Goal: Transaction & Acquisition: Download file/media

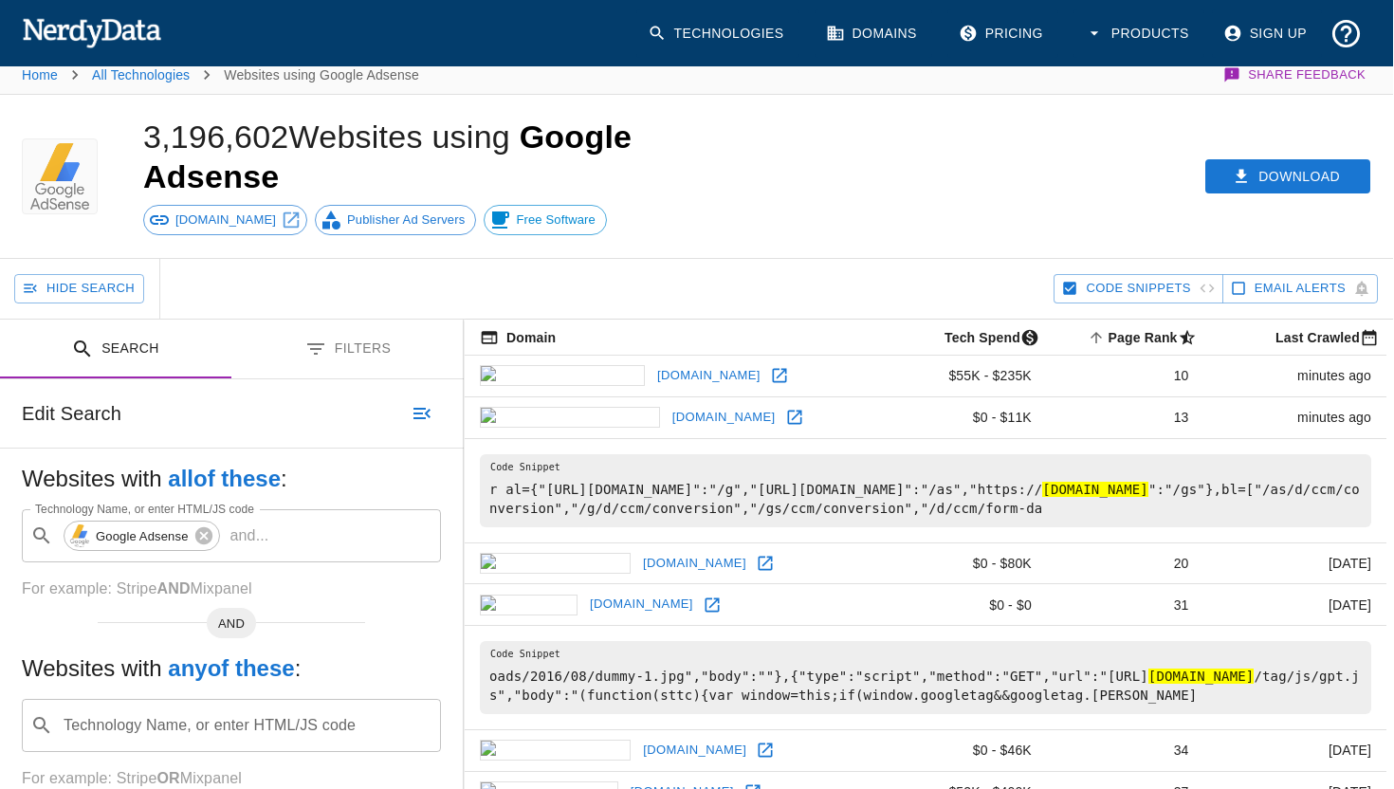
scroll to position [0, 1]
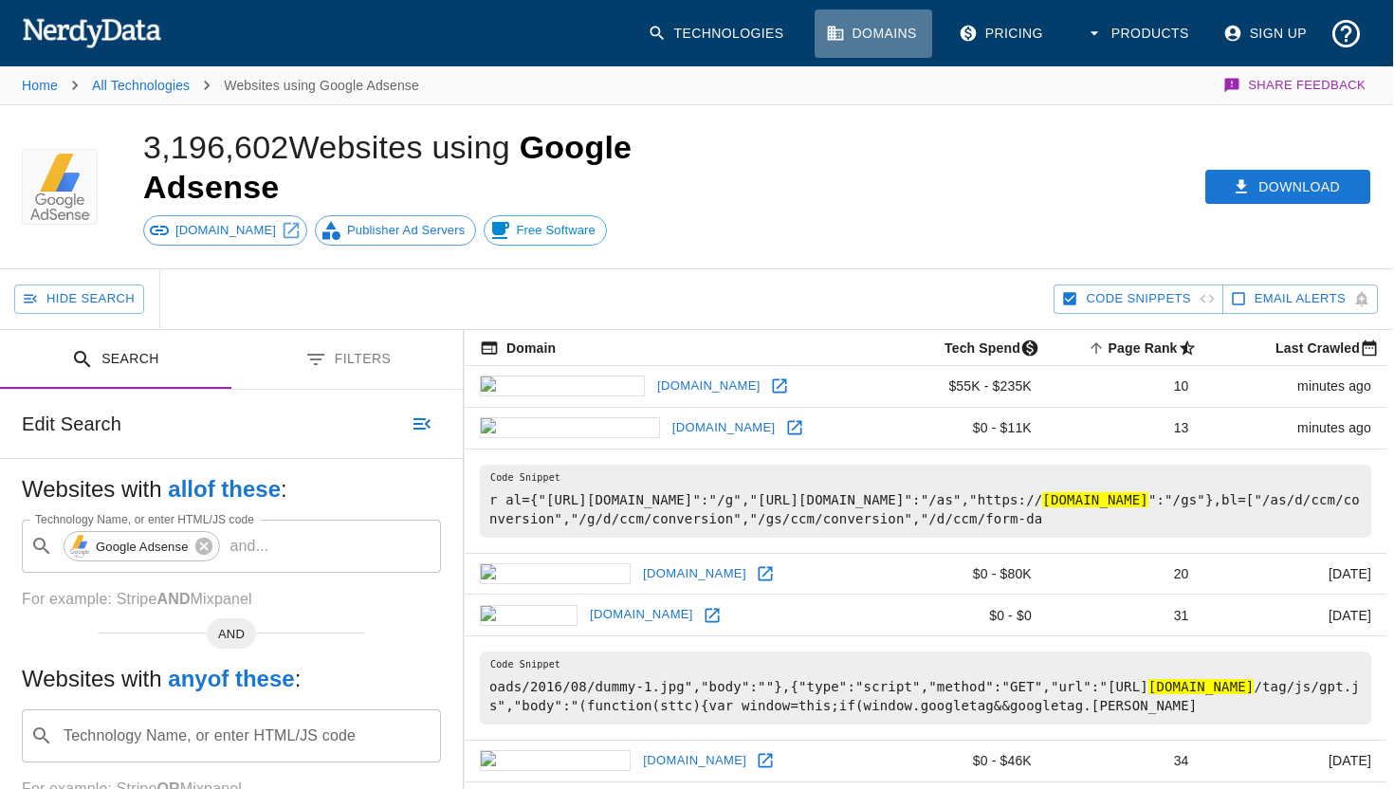
click at [843, 30] on icon at bounding box center [835, 33] width 19 height 19
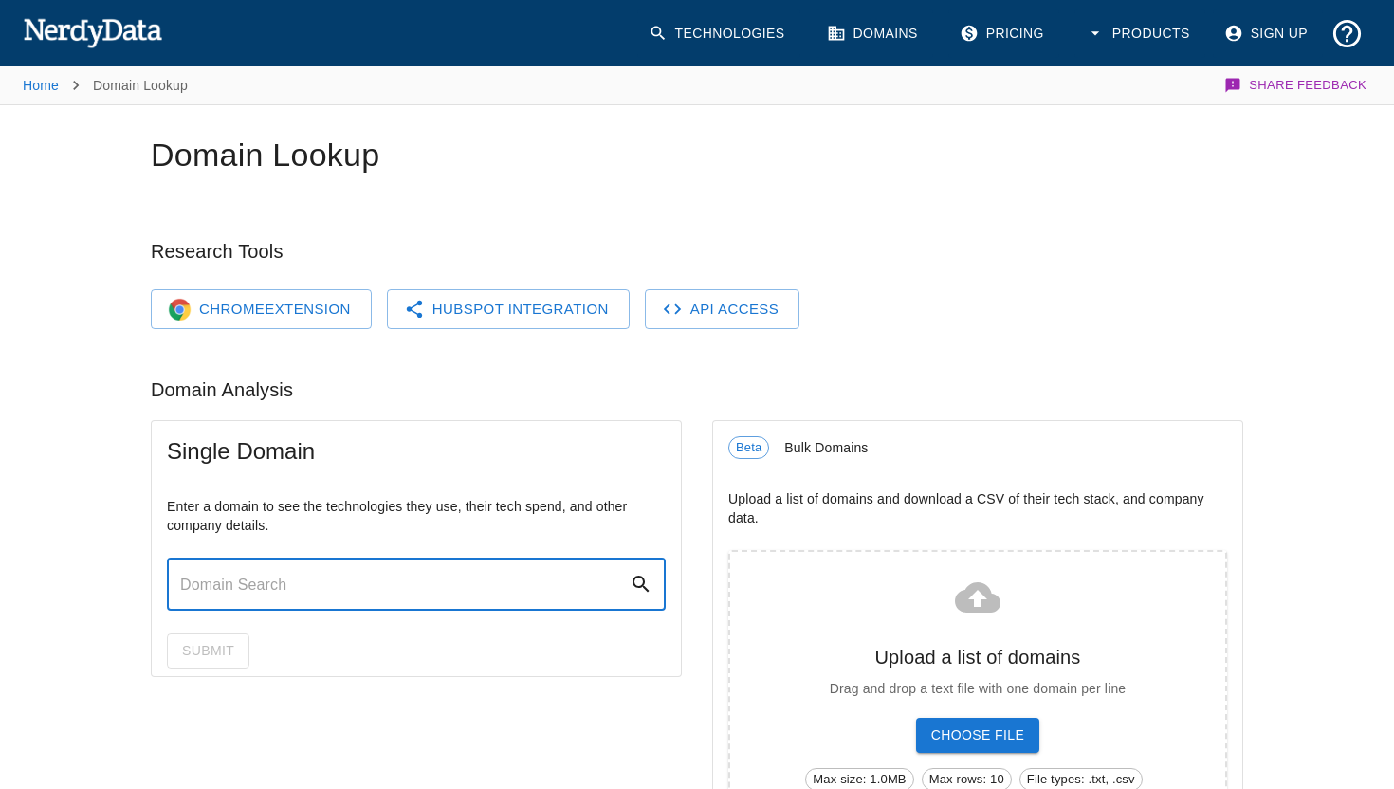
click at [231, 565] on input "text" at bounding box center [398, 584] width 463 height 53
click at [778, 143] on h1 "Domain Lookup" at bounding box center [697, 156] width 1093 height 40
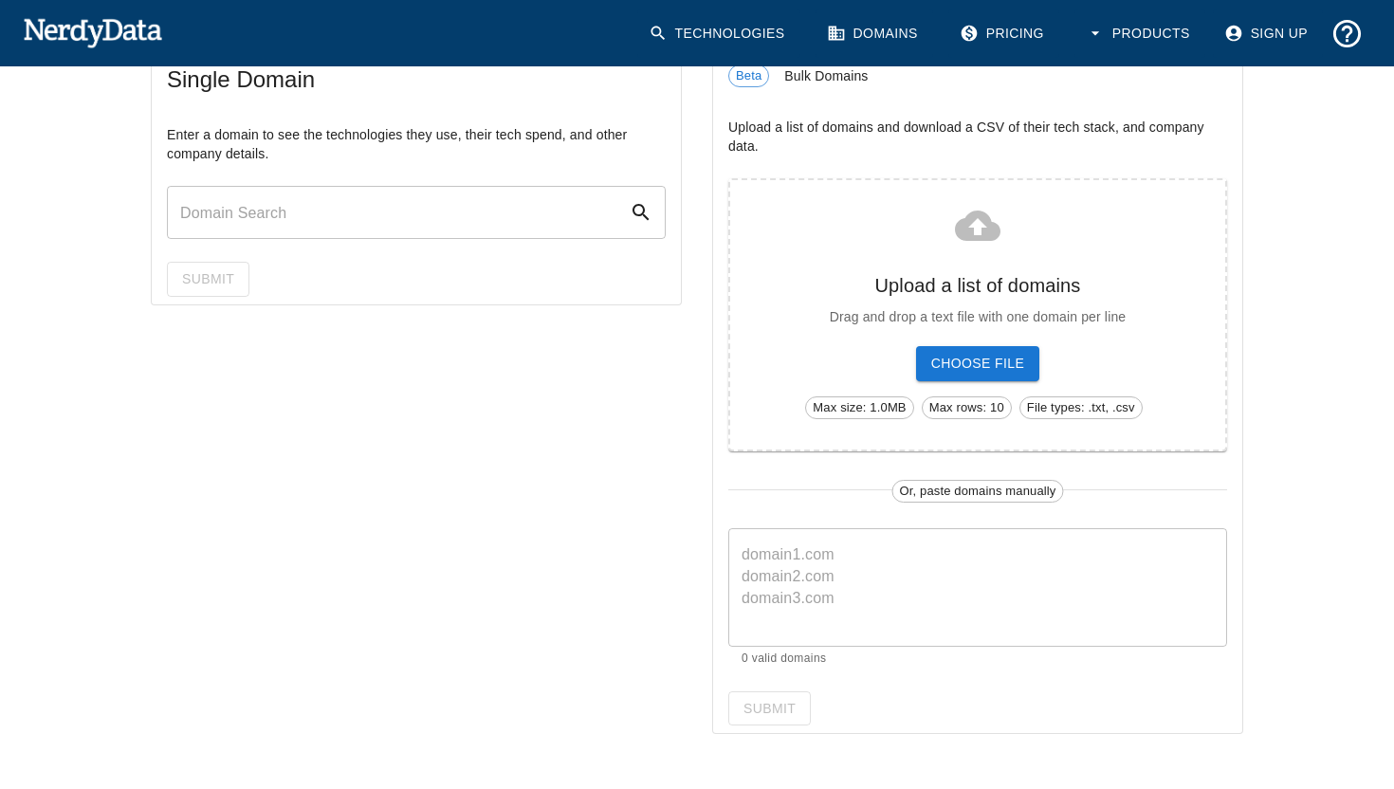
scroll to position [374, 0]
click at [731, 122] on p "Upload a list of domains and download a CSV of their tech stack, and company da…" at bounding box center [977, 135] width 499 height 38
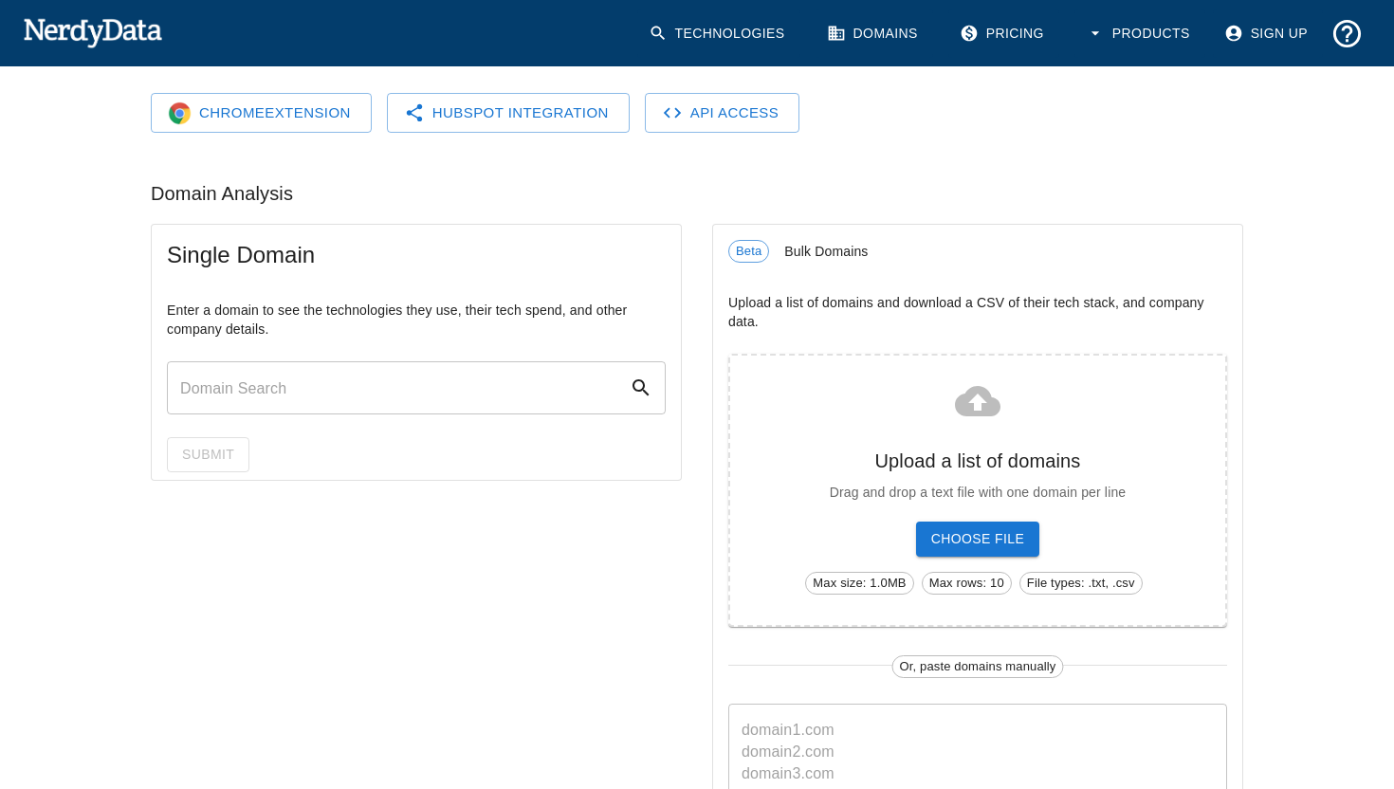
scroll to position [188, 0]
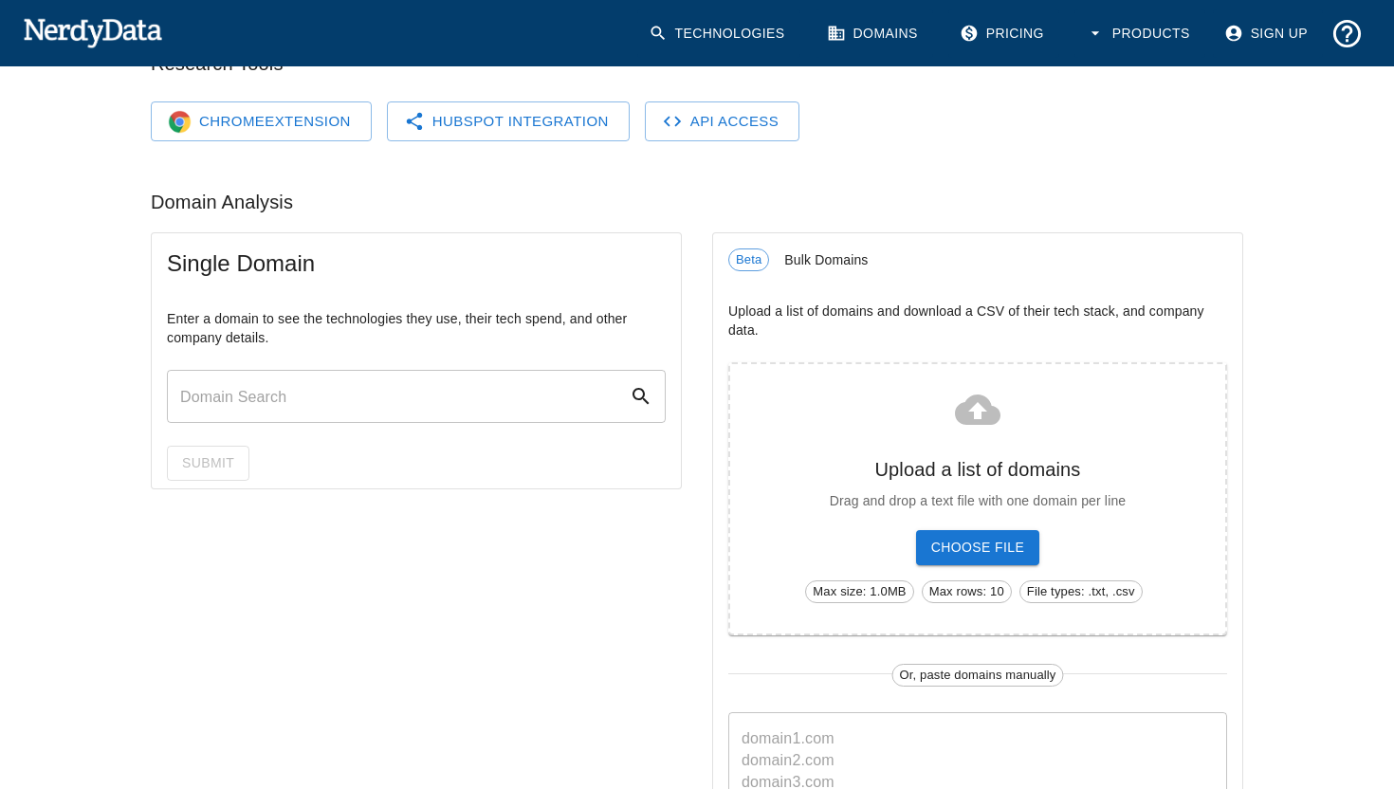
click at [339, 289] on div "Single Domain" at bounding box center [416, 263] width 529 height 61
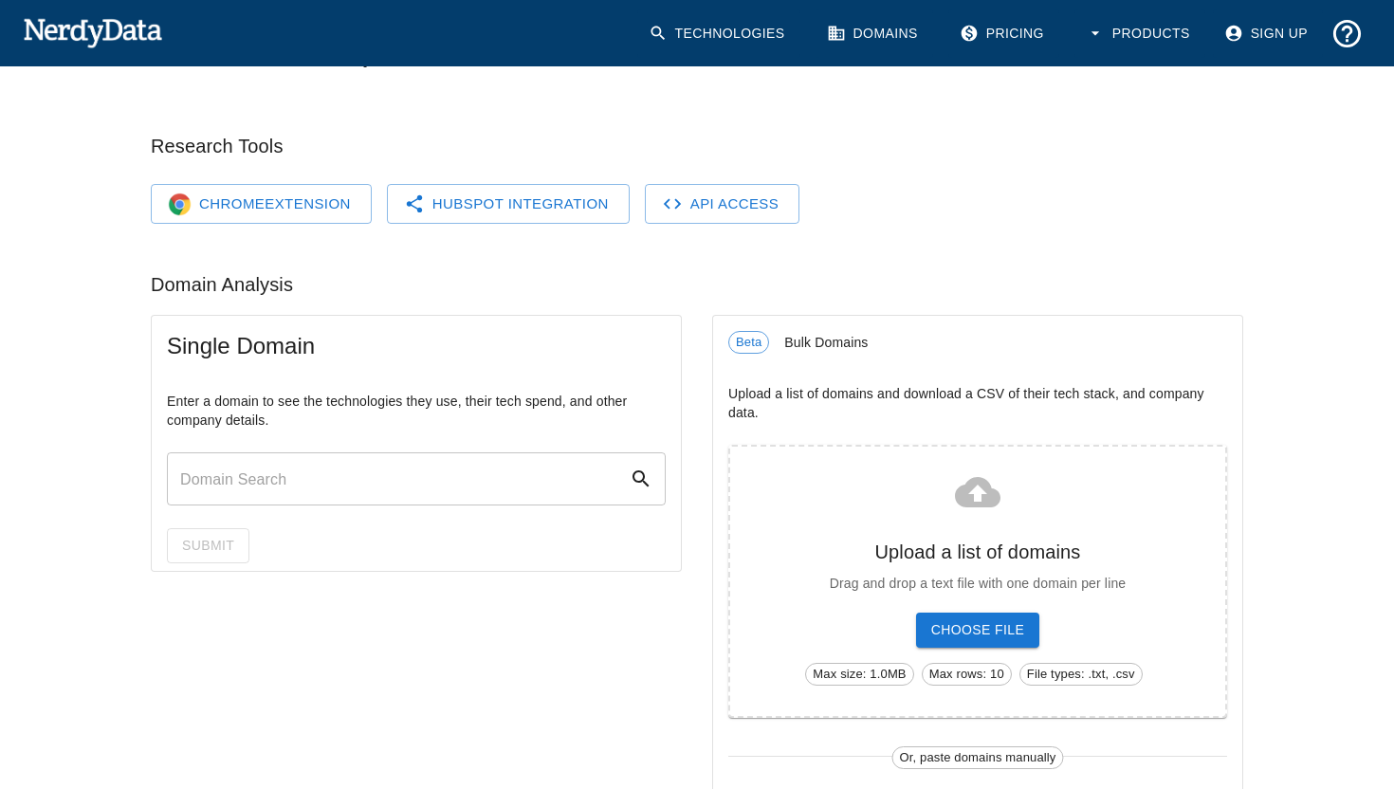
scroll to position [0, 0]
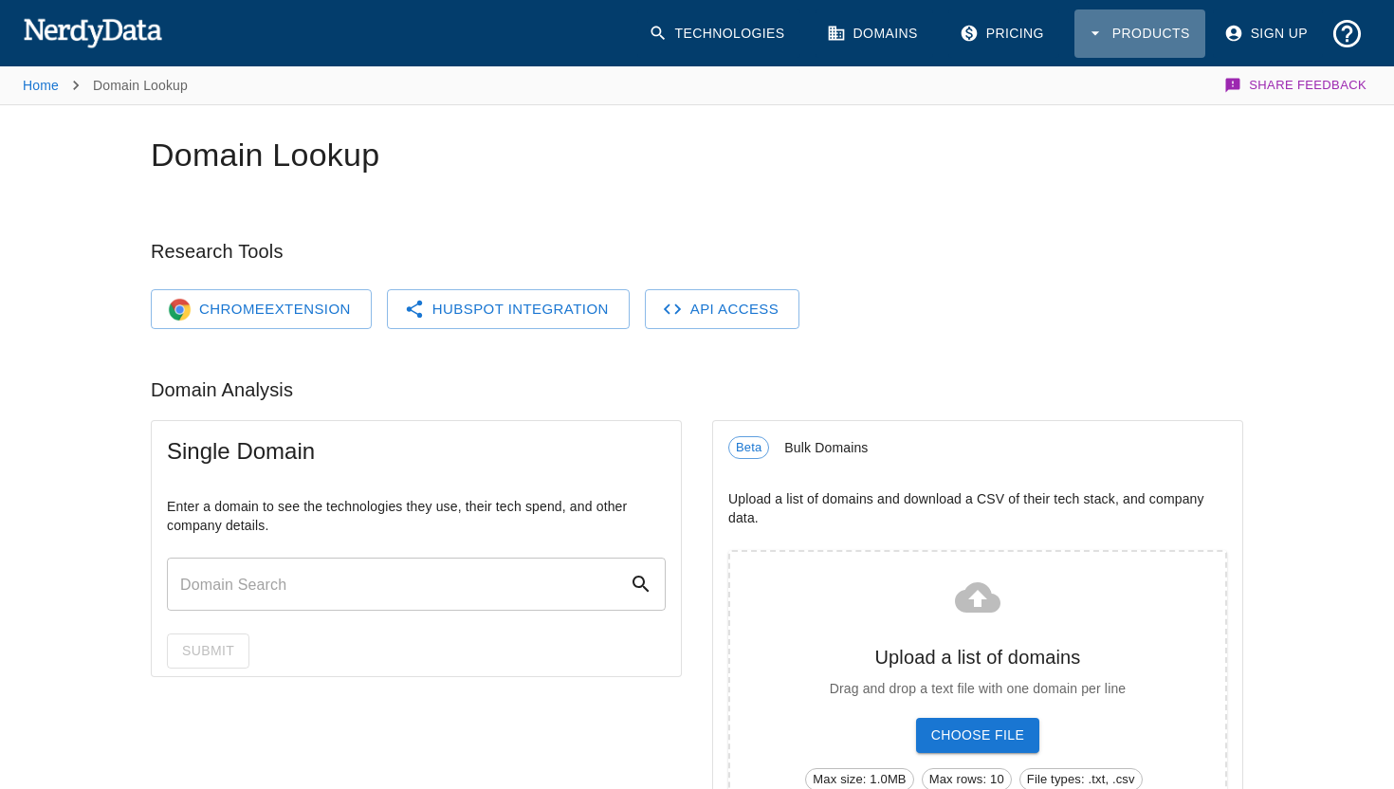
click at [1141, 39] on button "Products" at bounding box center [1140, 33] width 131 height 48
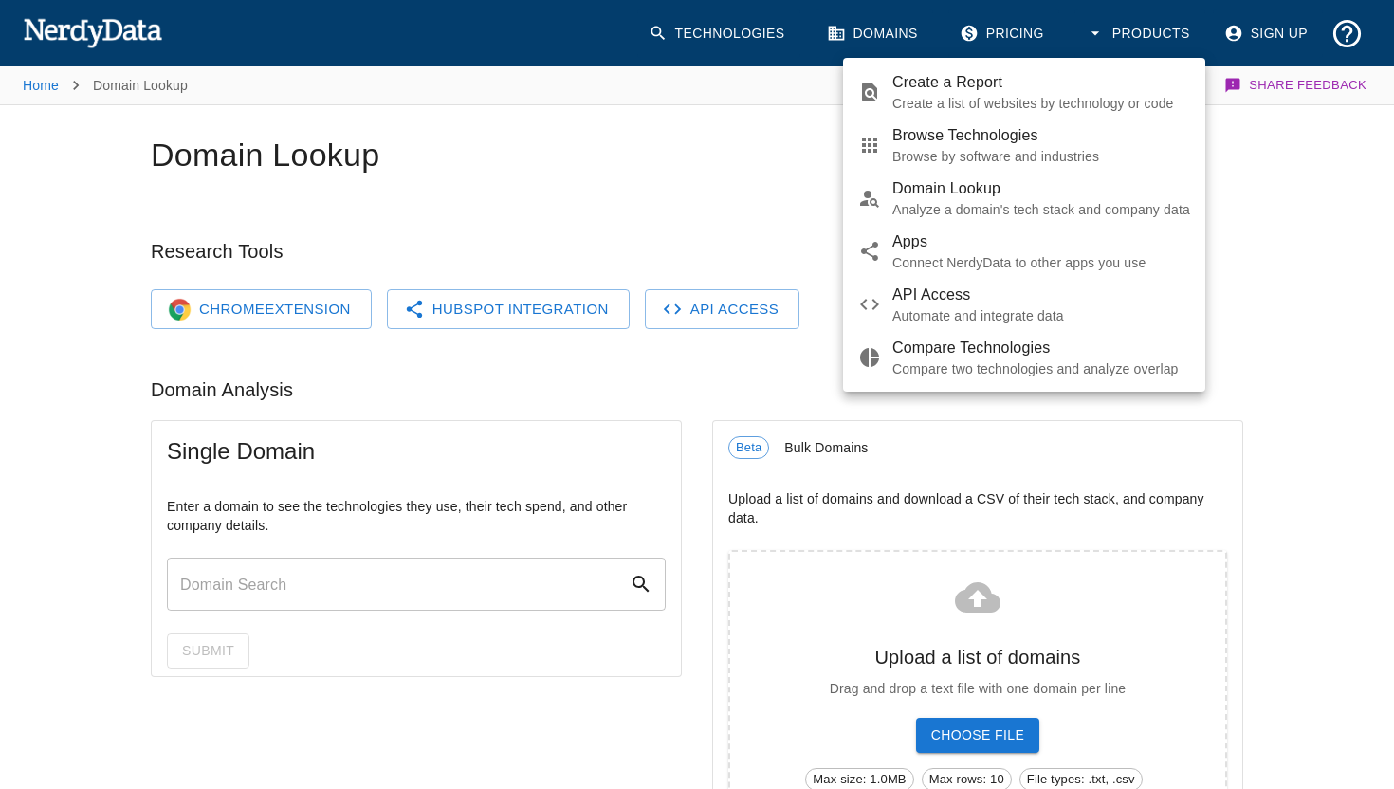
click at [1141, 38] on div at bounding box center [697, 394] width 1394 height 789
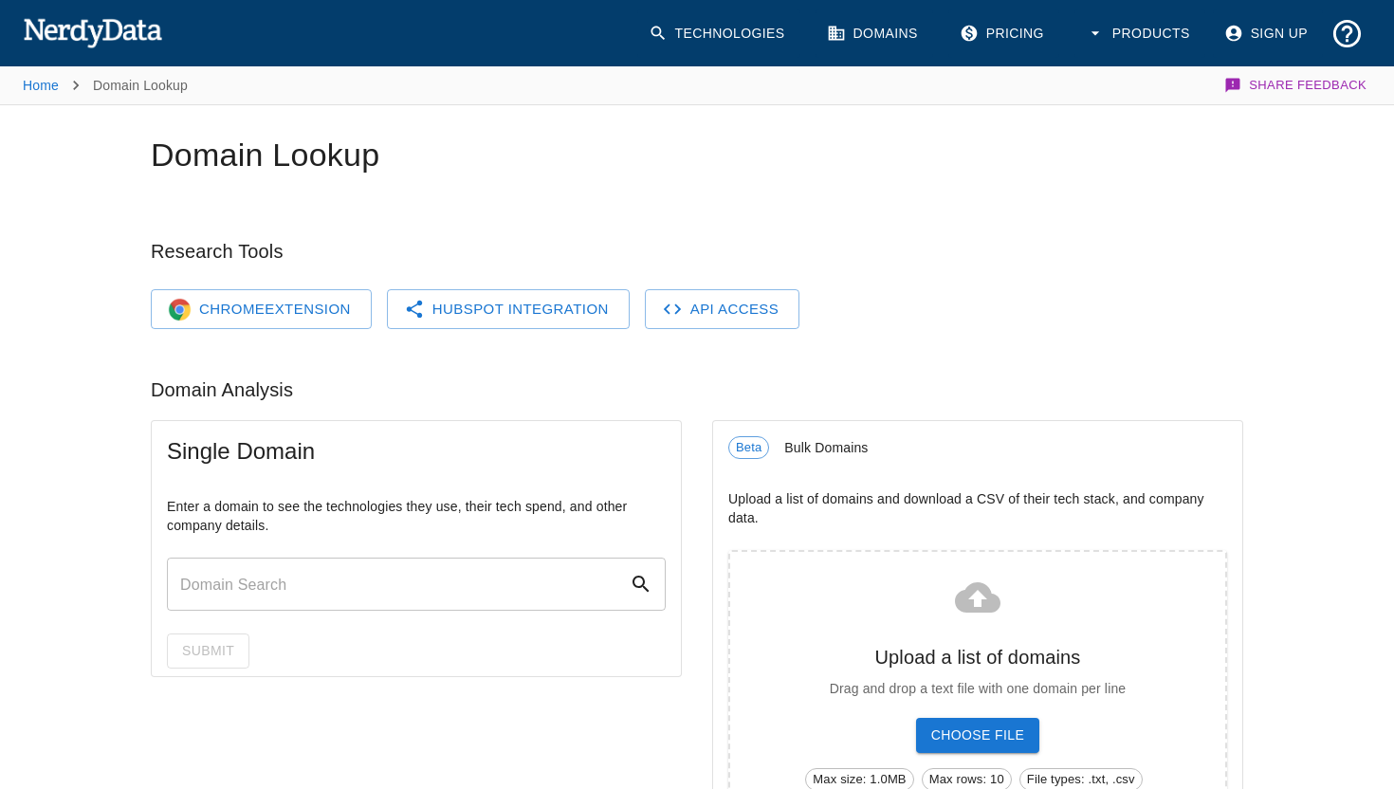
click at [373, 170] on h1 "Domain Lookup" at bounding box center [697, 156] width 1093 height 40
click at [267, 320] on link "Chrome Extension" at bounding box center [261, 309] width 221 height 40
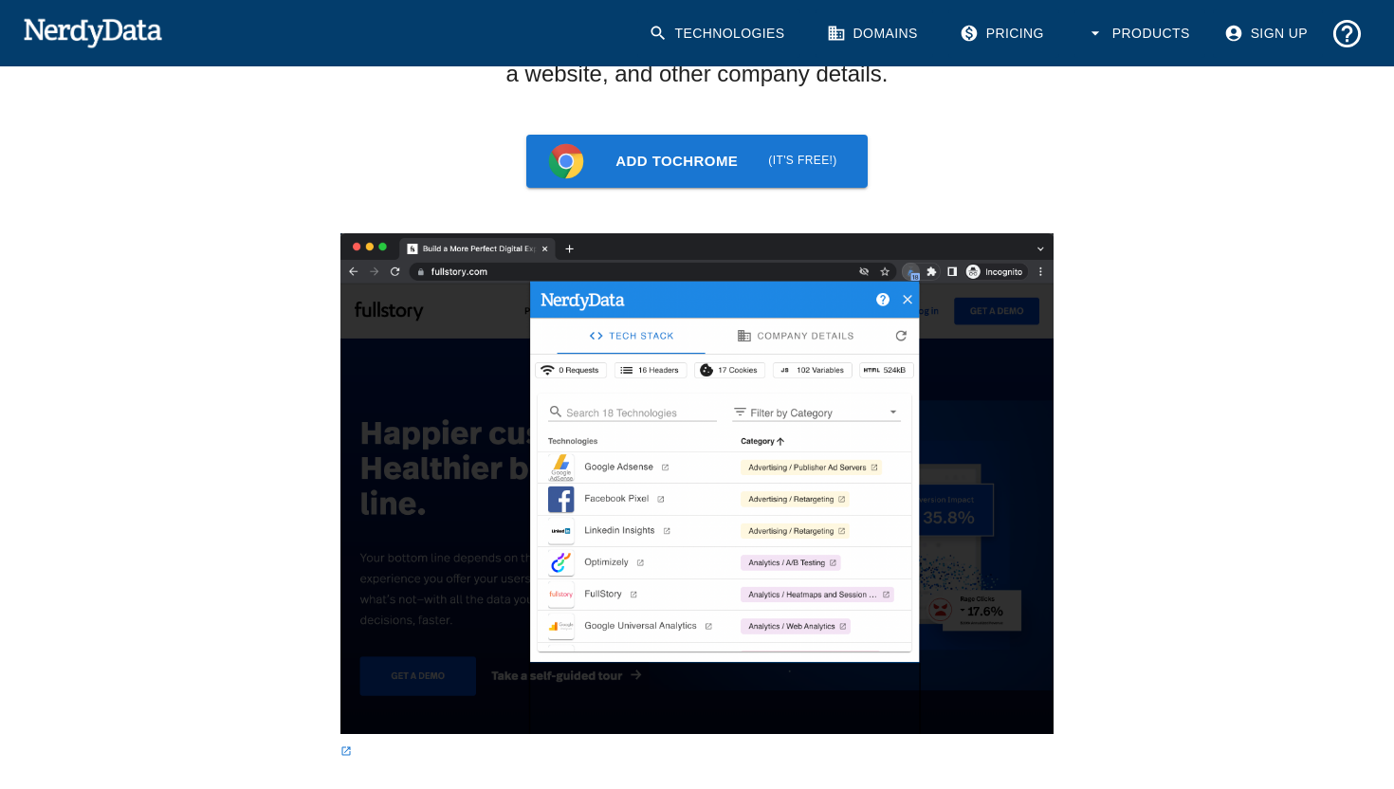
scroll to position [168, 0]
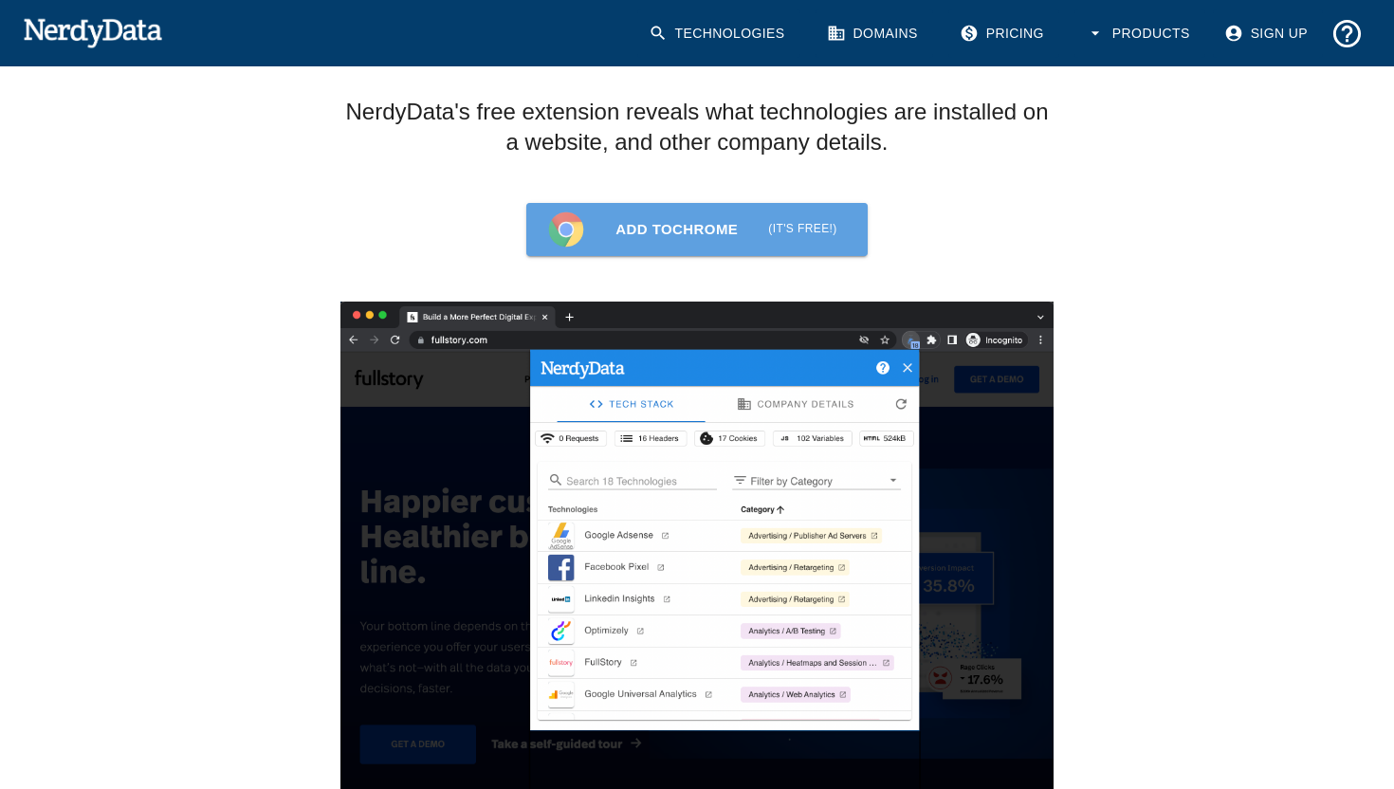
click at [614, 248] on link "Add to Chrome (it's free!)" at bounding box center [696, 229] width 341 height 53
